Goal: Navigation & Orientation: Understand site structure

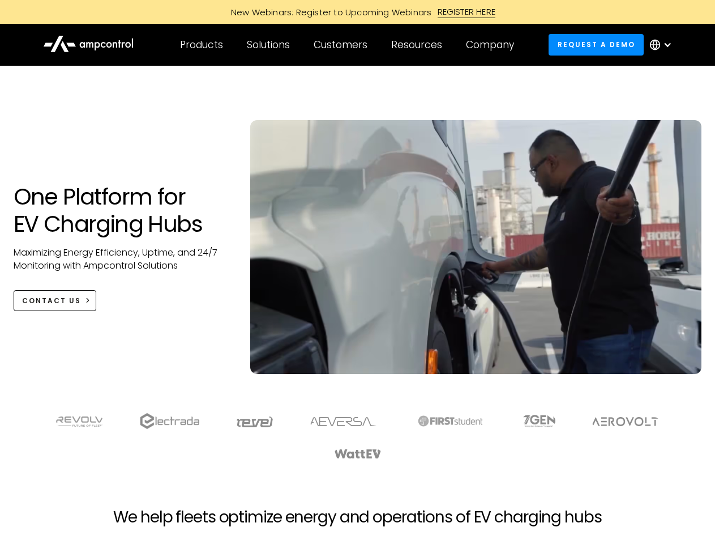
click at [348, 45] on div "Customers" at bounding box center [341, 45] width 54 height 12
click at [201, 45] on div "Products" at bounding box center [201, 45] width 43 height 12
click at [269, 45] on div "Solutions" at bounding box center [268, 45] width 43 height 12
click at [343, 45] on div "Customers" at bounding box center [341, 45] width 54 height 12
click at [419, 45] on div "Resources" at bounding box center [416, 45] width 51 height 12
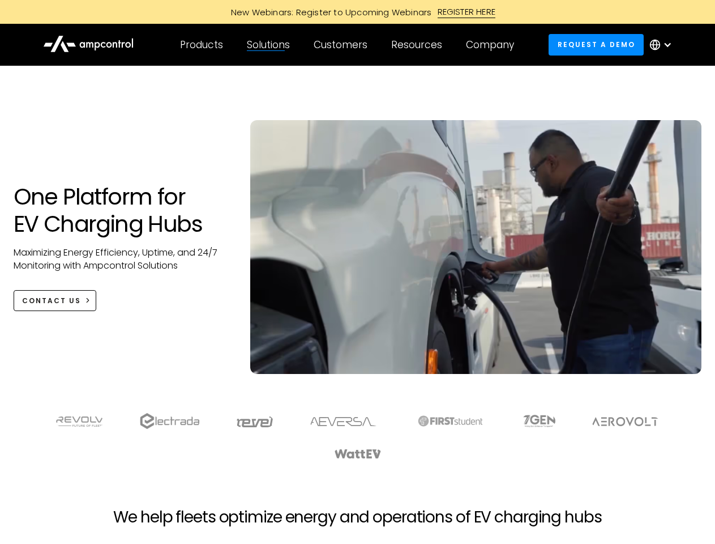
click at [494, 45] on div "Company" at bounding box center [490, 45] width 48 height 12
click at [664, 45] on div at bounding box center [667, 44] width 9 height 9
